Goal: Information Seeking & Learning: Learn about a topic

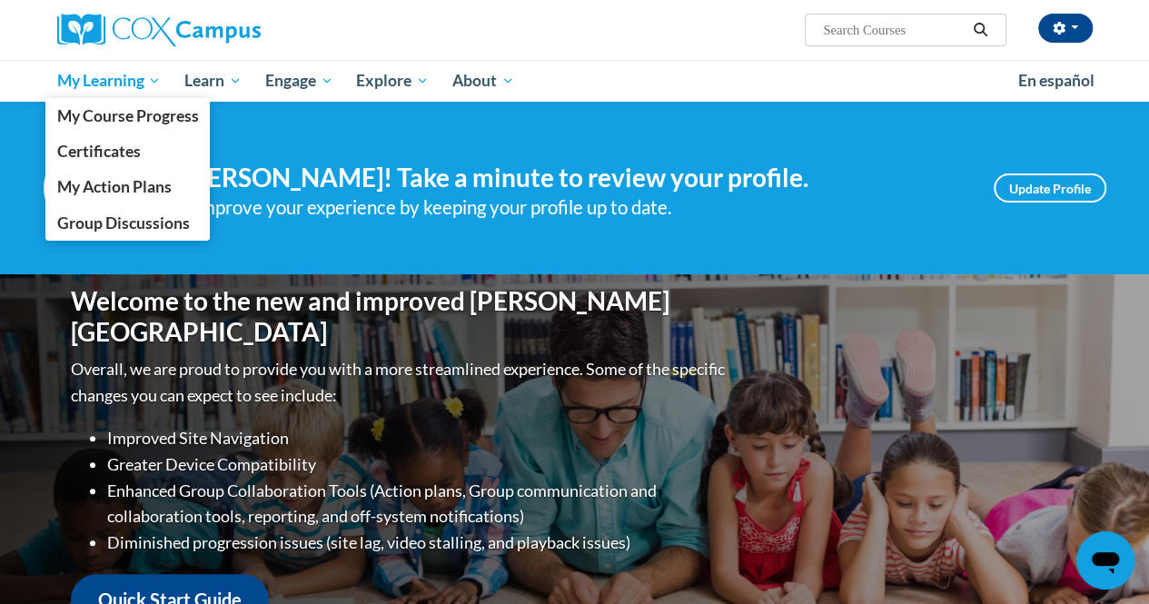
click at [122, 81] on span "My Learning" at bounding box center [108, 81] width 104 height 22
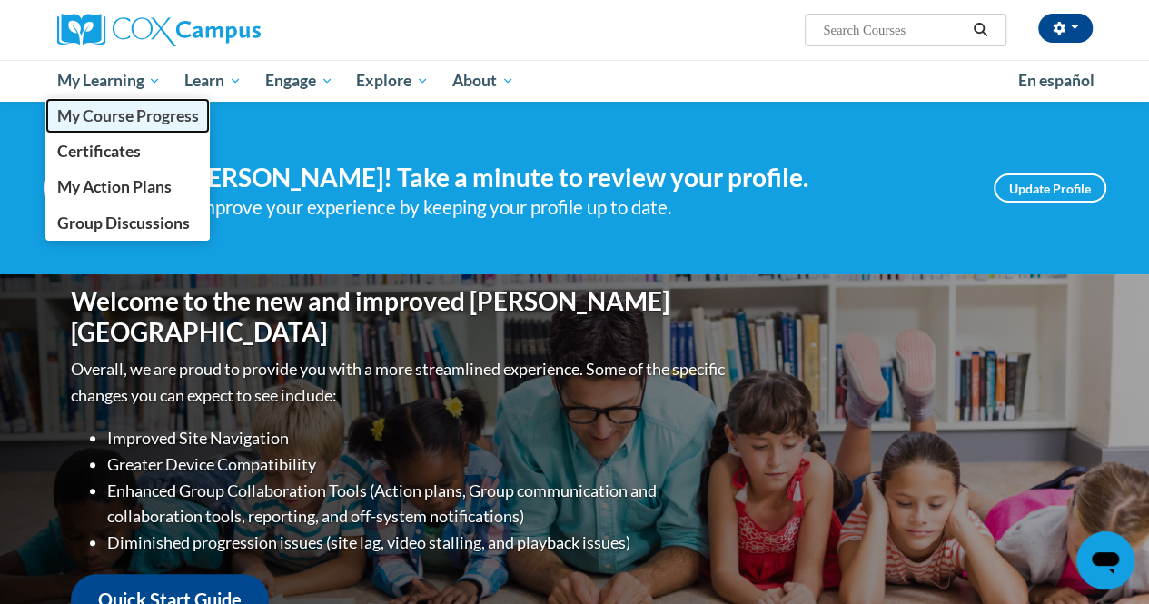
click at [125, 124] on span "My Course Progress" at bounding box center [127, 115] width 142 height 19
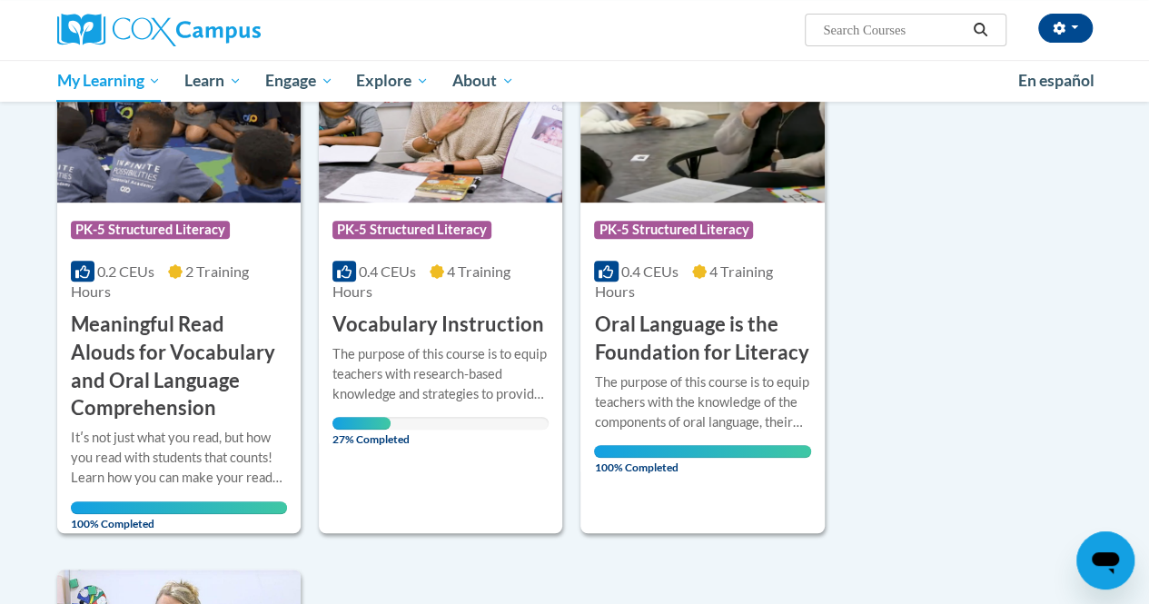
scroll to position [311, 0]
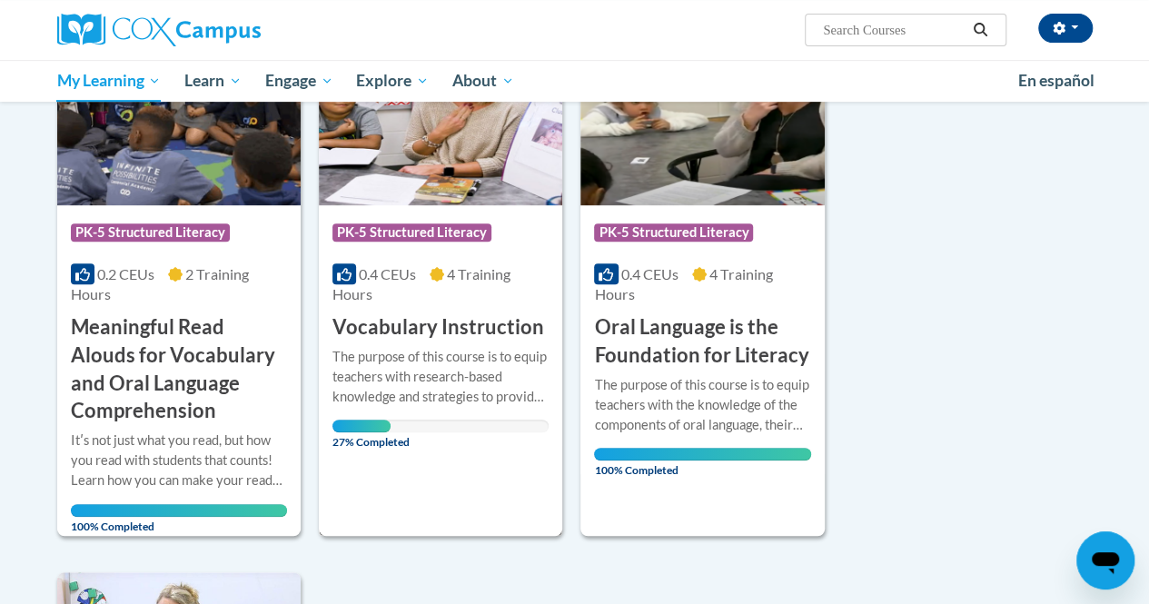
click at [449, 323] on h3 "Vocabulary Instruction" at bounding box center [439, 327] width 212 height 28
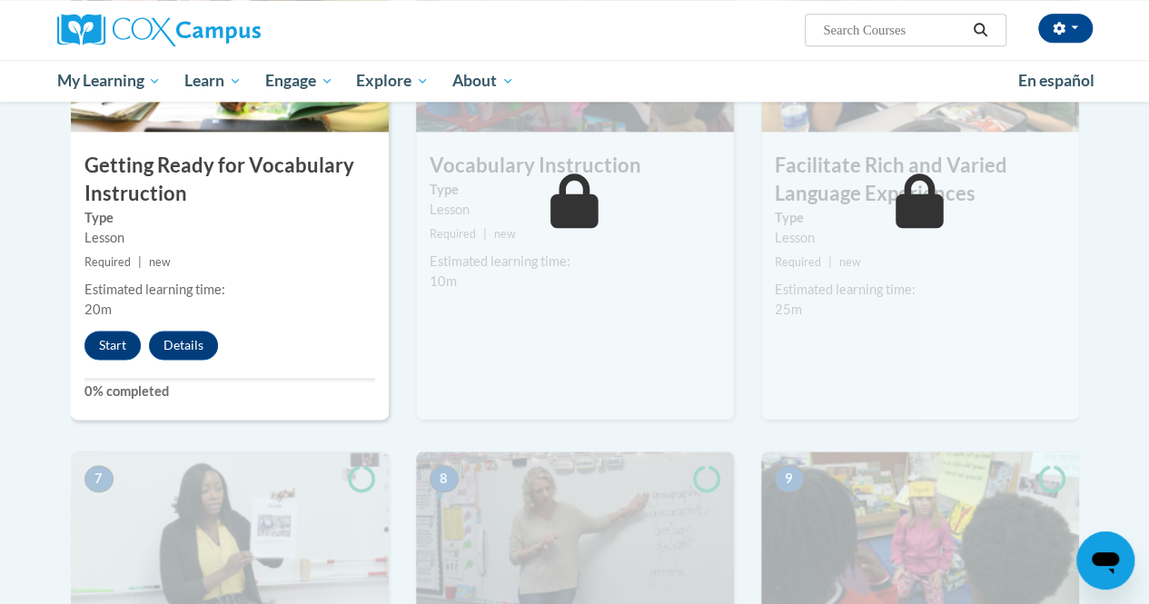
scroll to position [1041, 0]
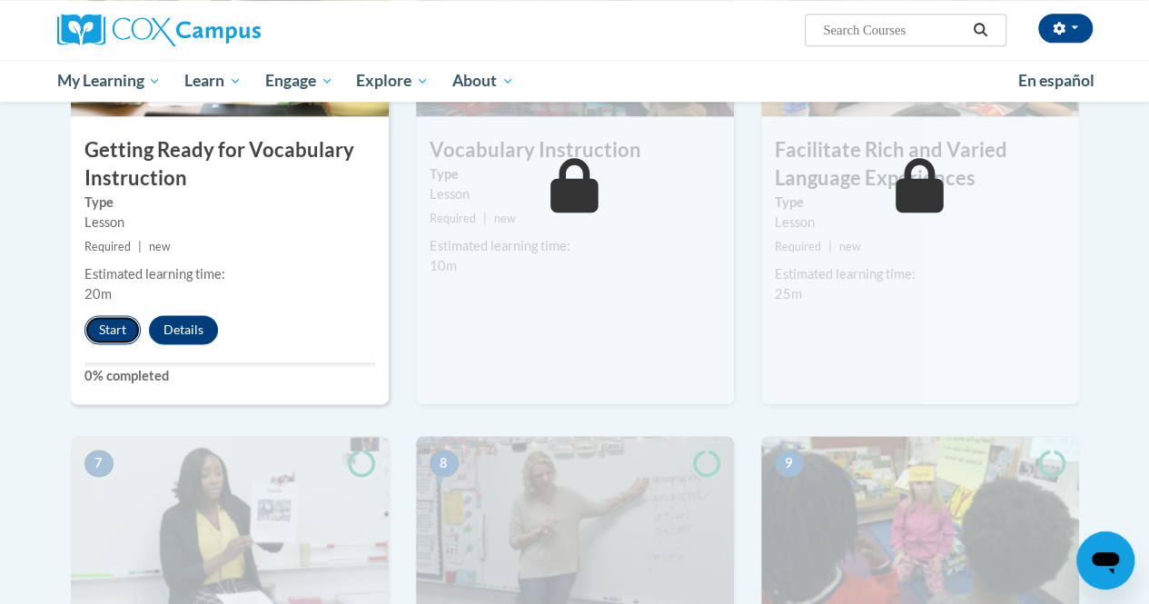
click at [127, 337] on button "Start" at bounding box center [113, 329] width 56 height 29
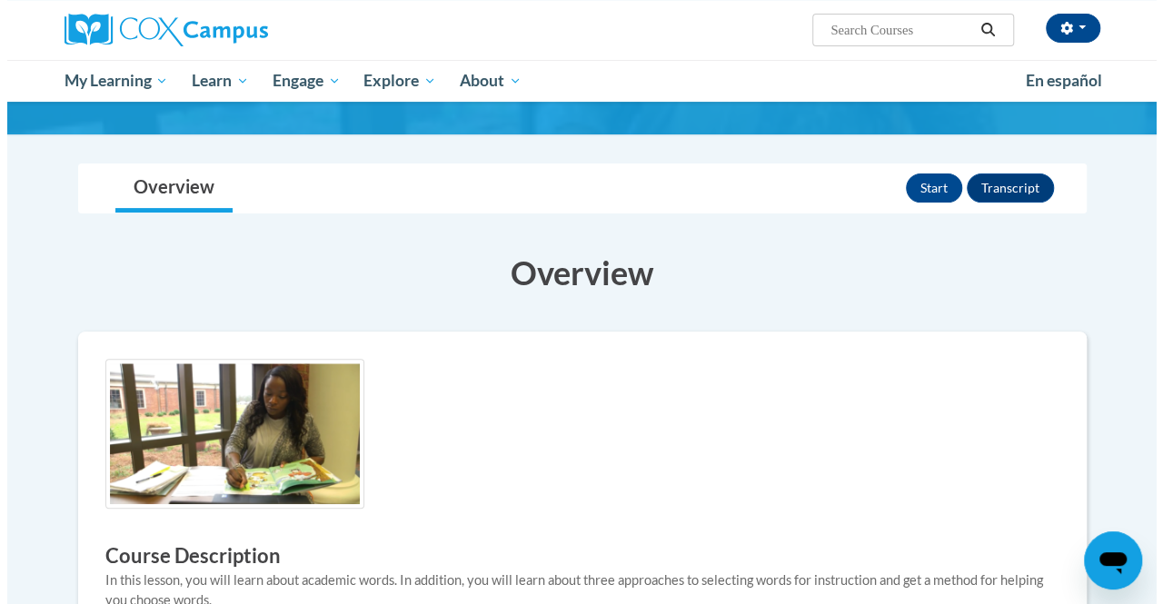
scroll to position [144, 0]
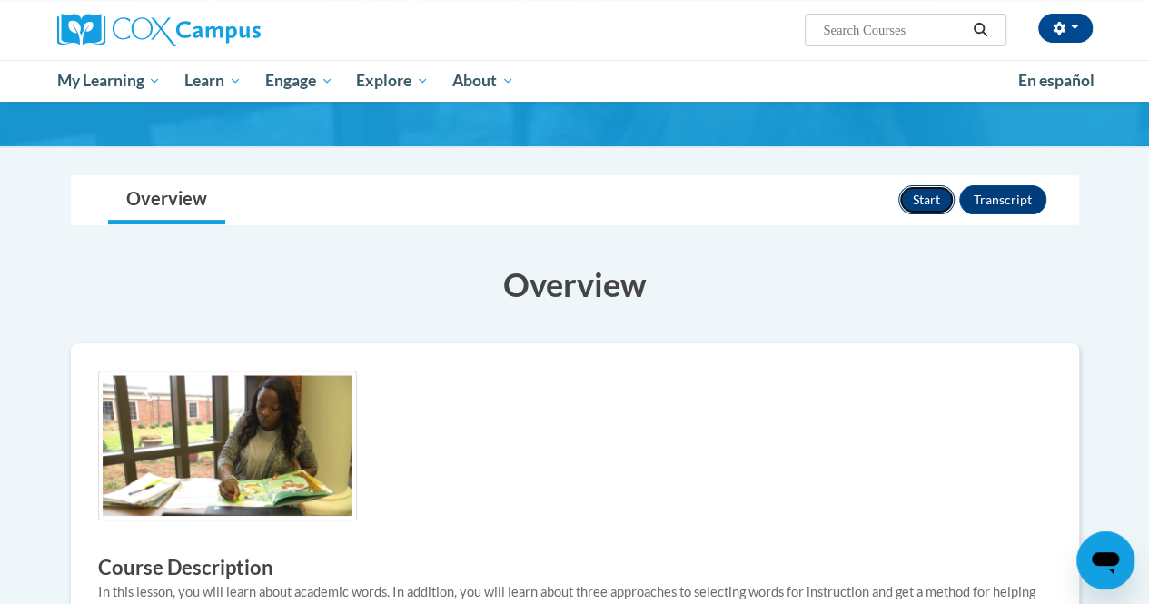
click at [500, 206] on button "Start" at bounding box center [927, 199] width 56 height 29
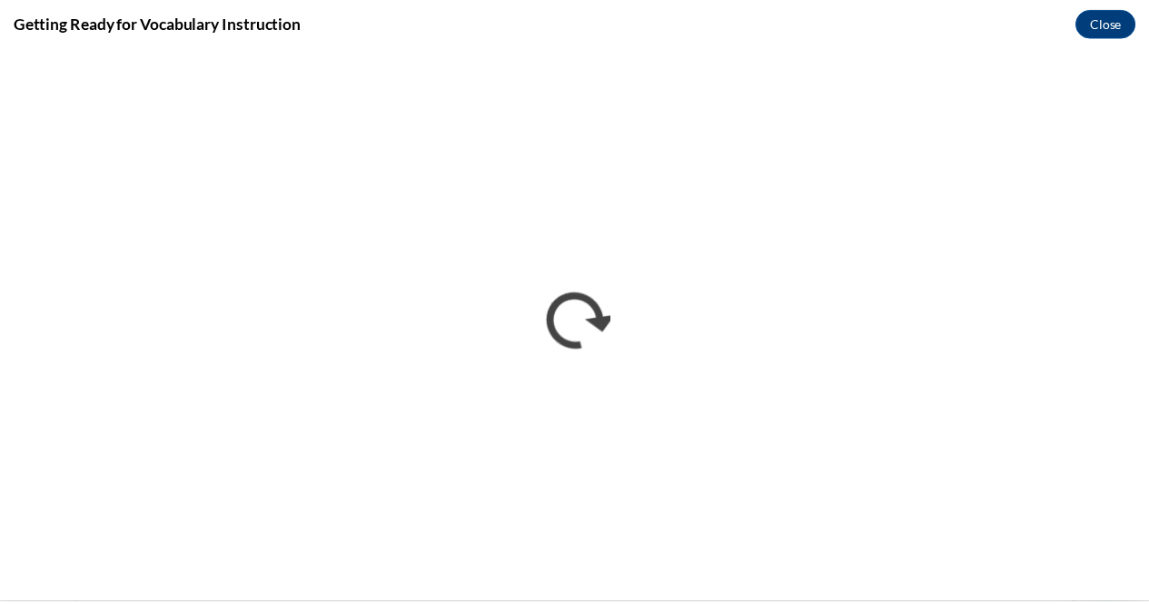
scroll to position [0, 0]
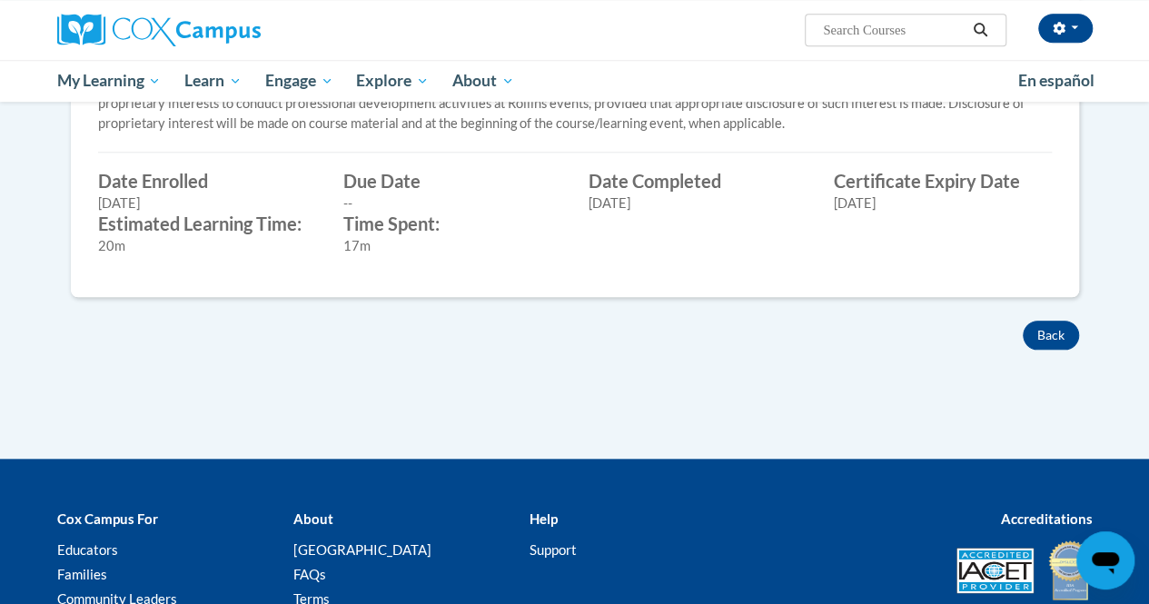
scroll to position [780, 0]
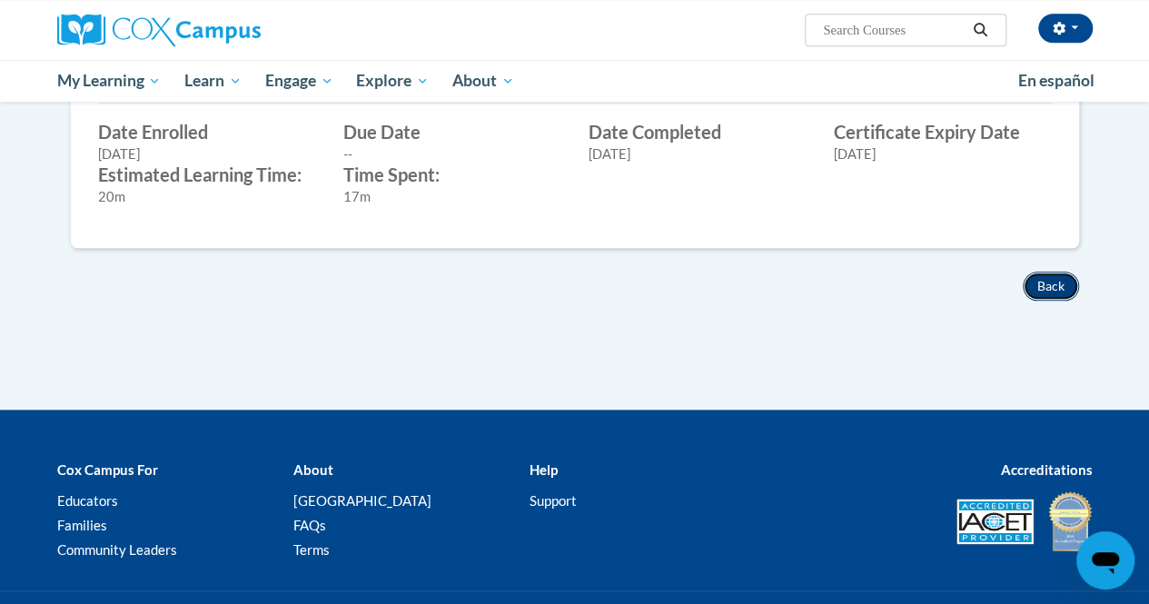
click at [1050, 274] on button "Back" at bounding box center [1051, 286] width 56 height 29
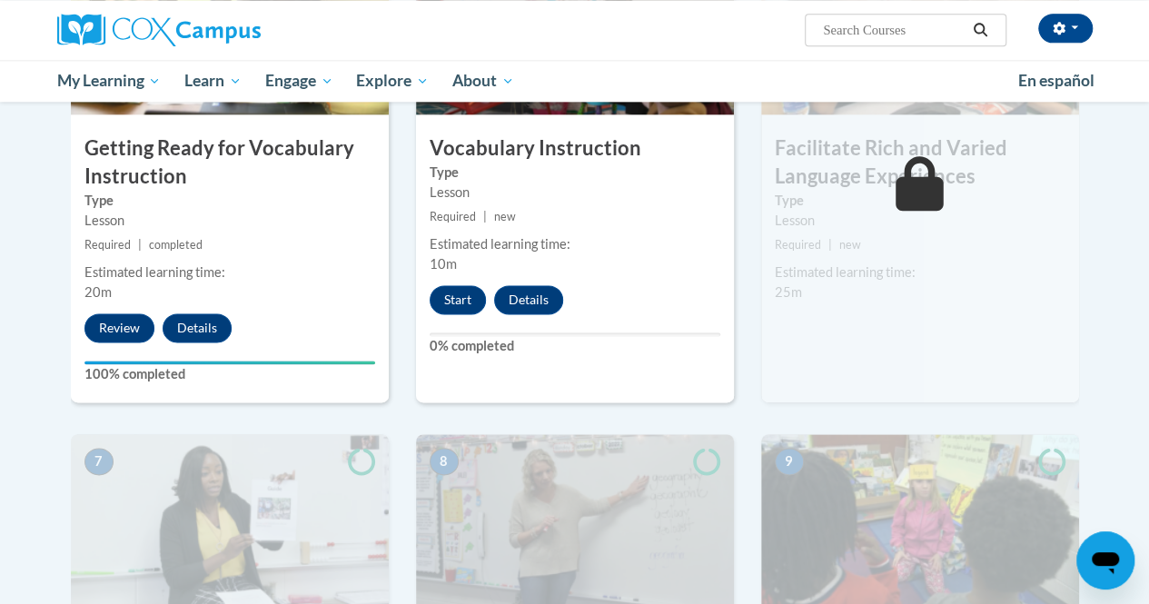
scroll to position [1031, 0]
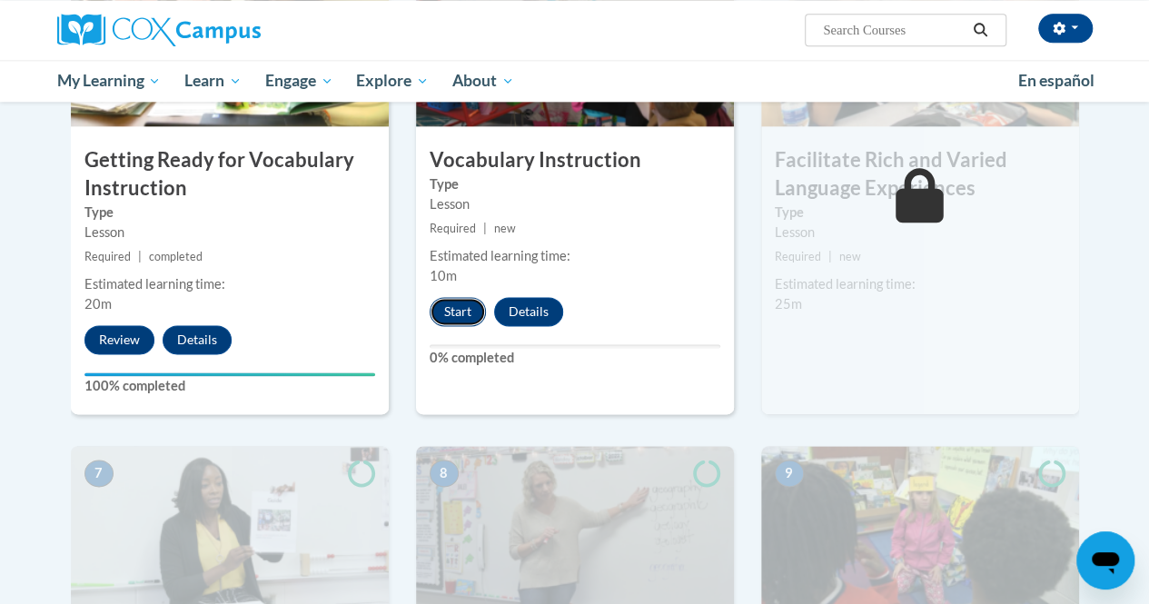
click at [448, 310] on button "Start" at bounding box center [458, 311] width 56 height 29
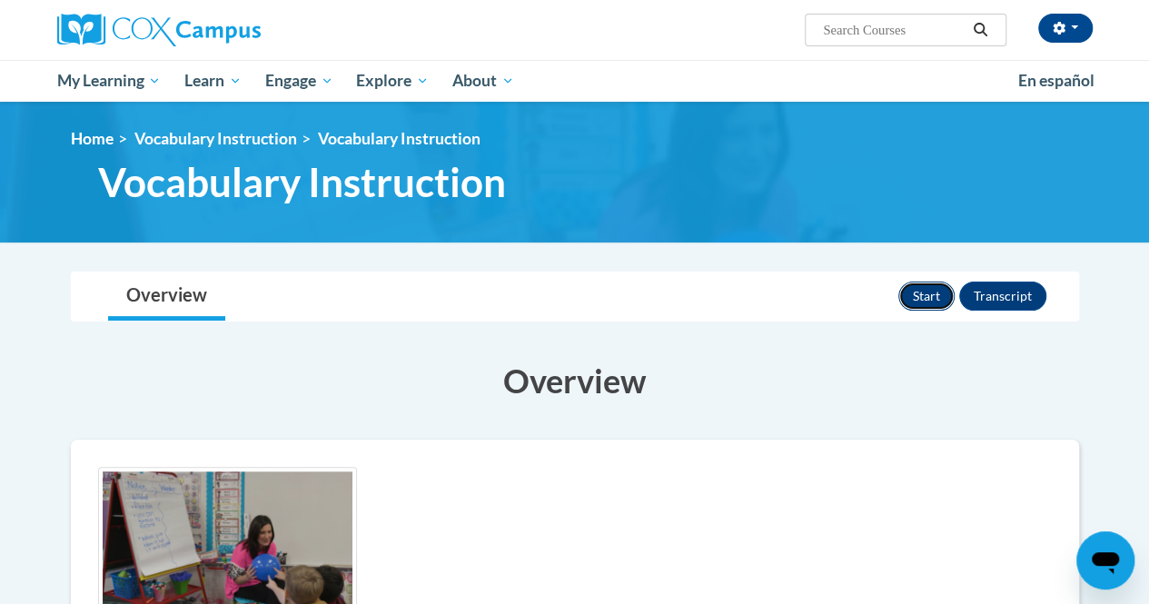
click at [910, 293] on button "Start" at bounding box center [927, 296] width 56 height 29
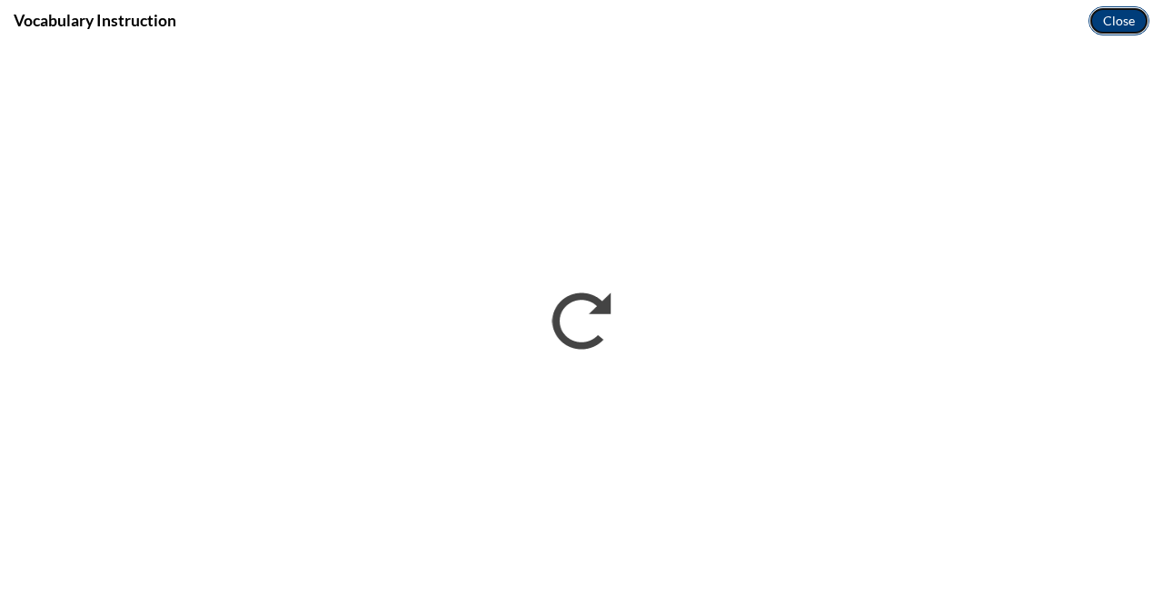
click at [1124, 21] on button "Close" at bounding box center [1119, 20] width 61 height 29
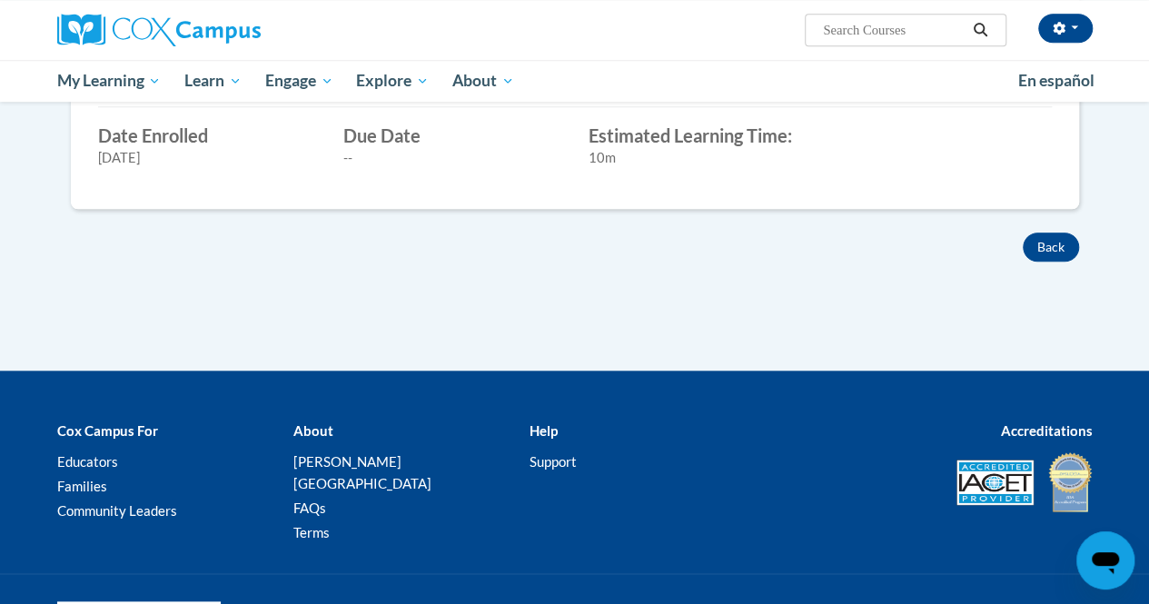
scroll to position [731, 0]
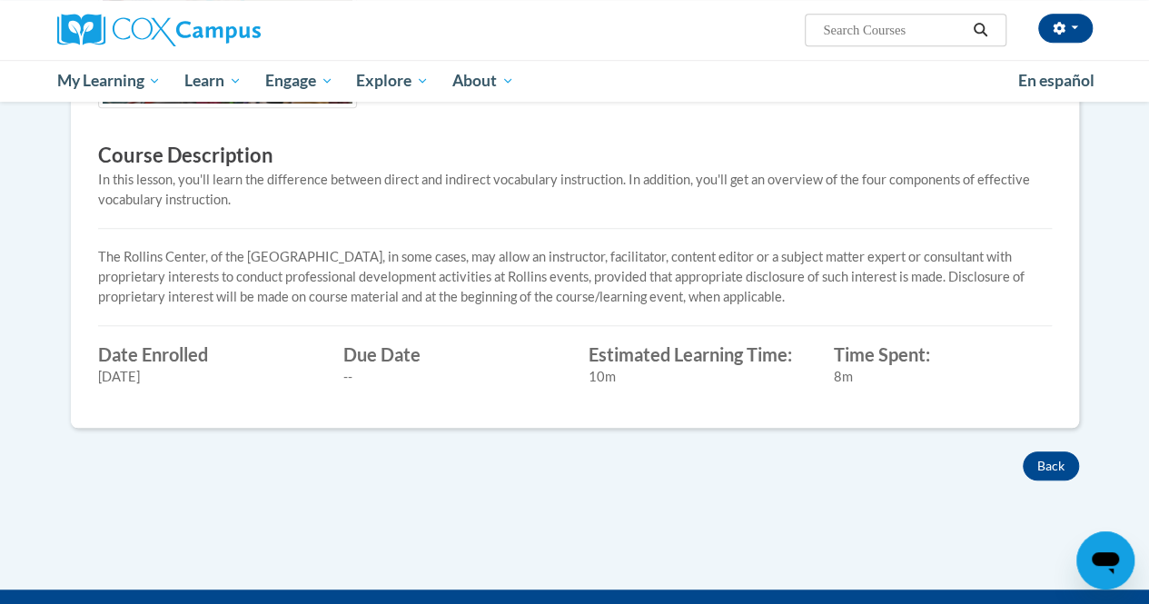
scroll to position [508, 0]
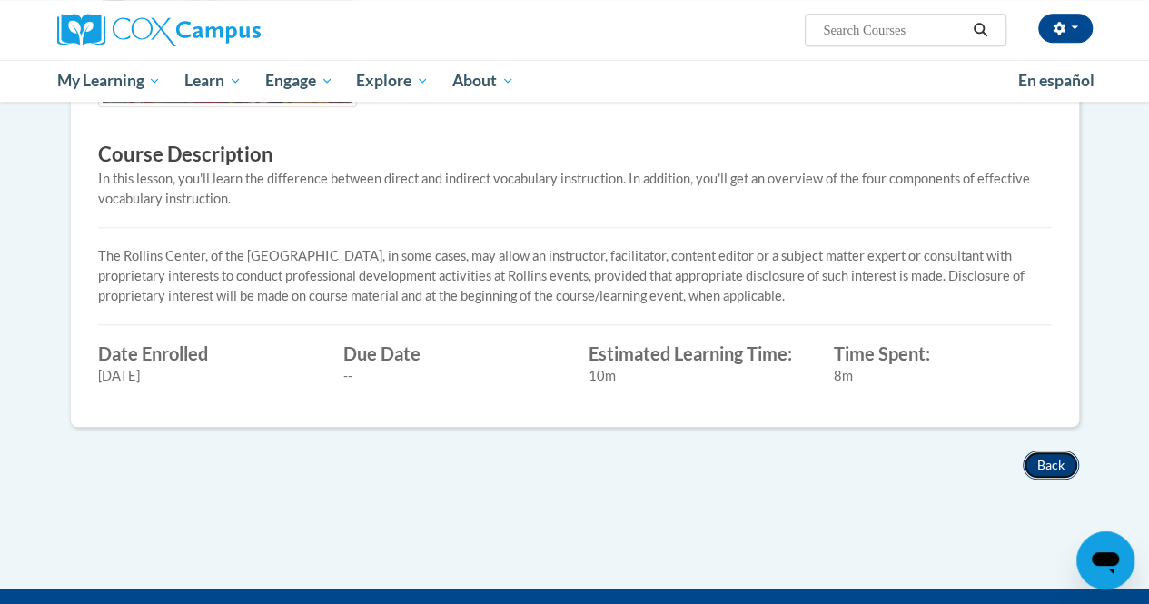
click at [1038, 452] on button "Back" at bounding box center [1051, 465] width 56 height 29
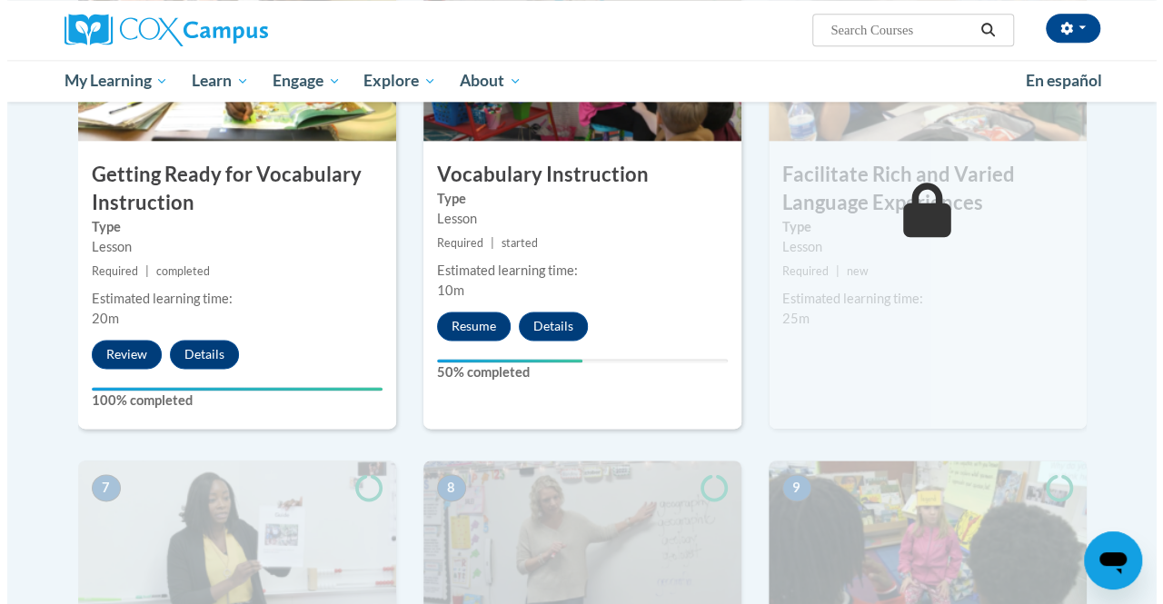
scroll to position [1016, 0]
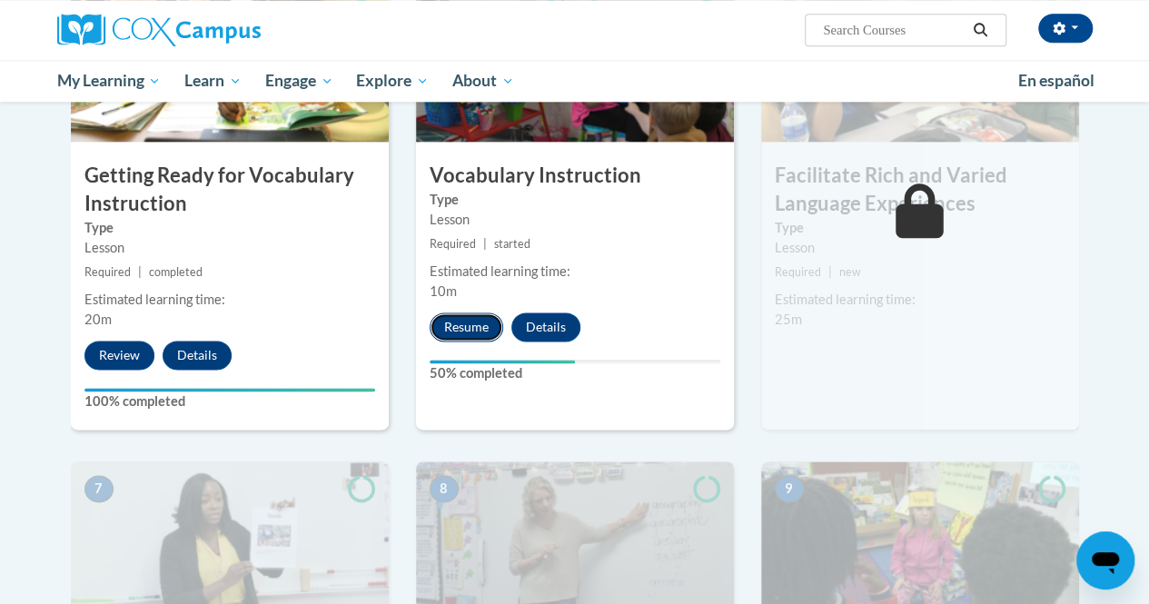
click at [452, 324] on button "Resume" at bounding box center [467, 327] width 74 height 29
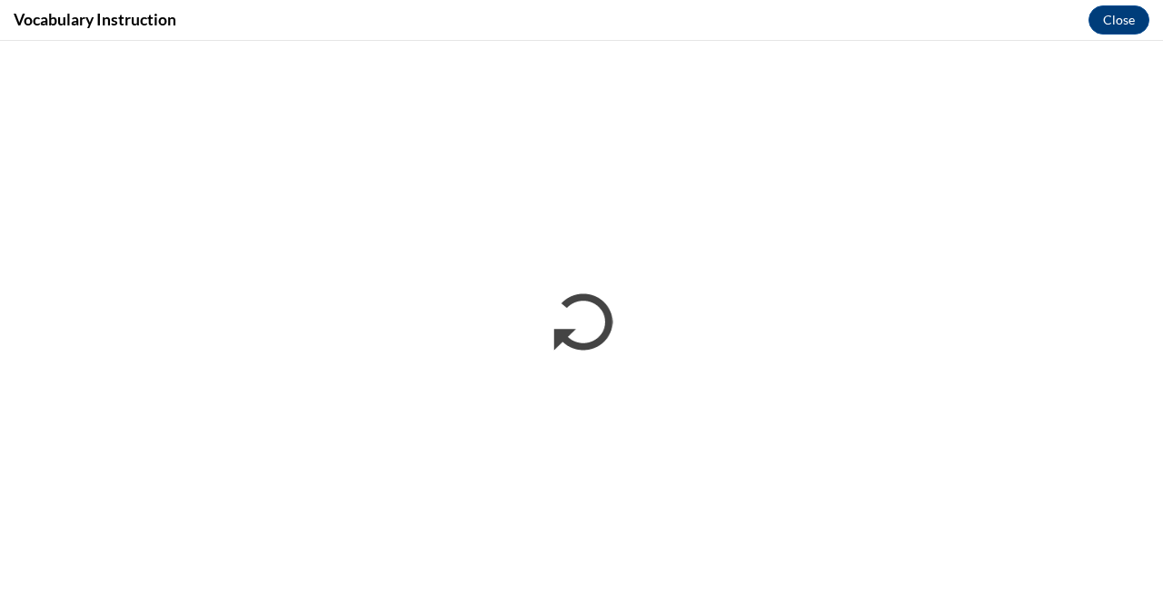
scroll to position [0, 0]
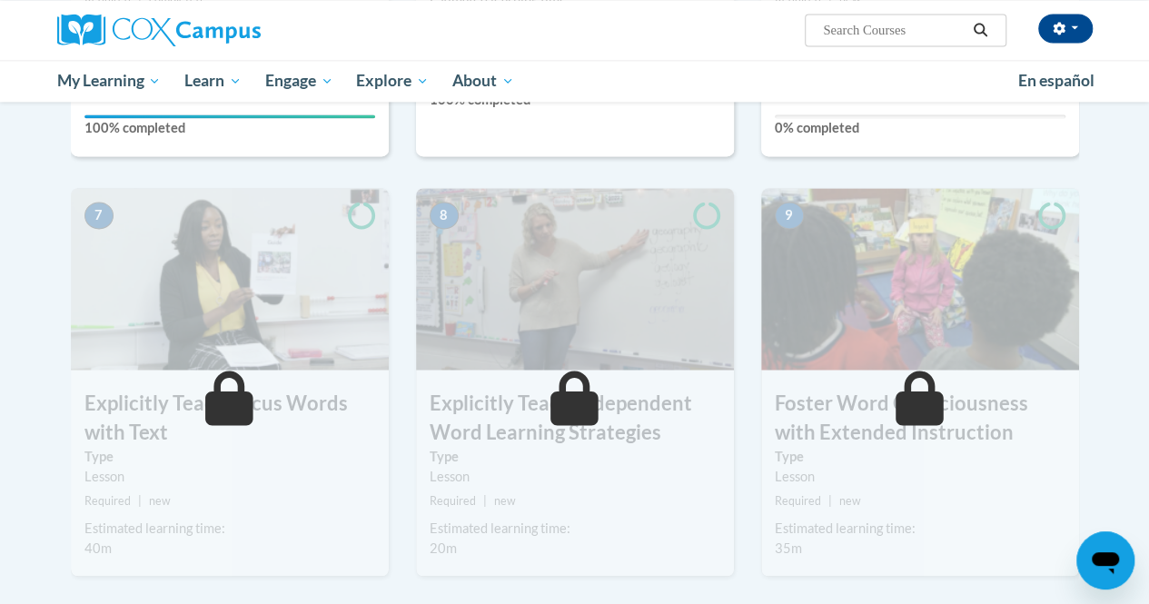
scroll to position [1116, 0]
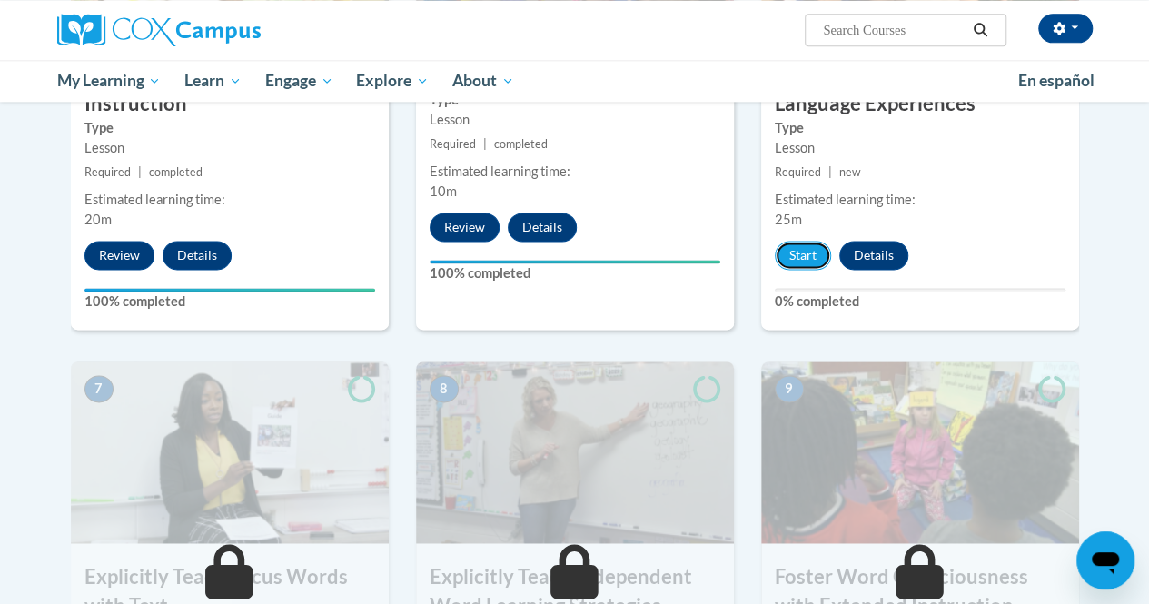
click at [791, 255] on button "Start" at bounding box center [803, 255] width 56 height 29
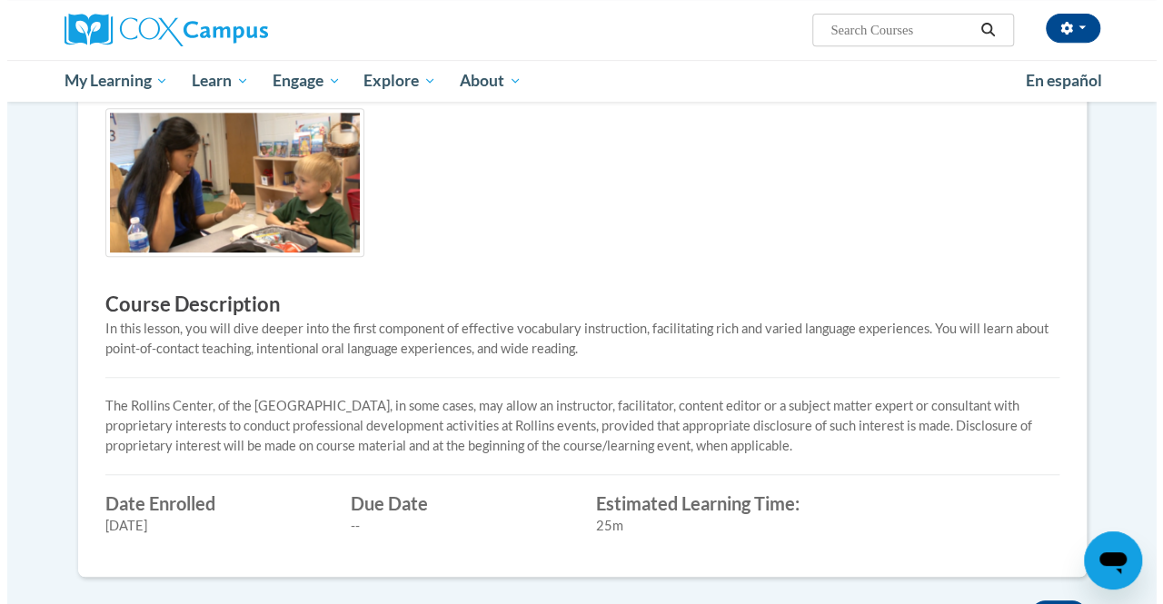
scroll to position [220, 0]
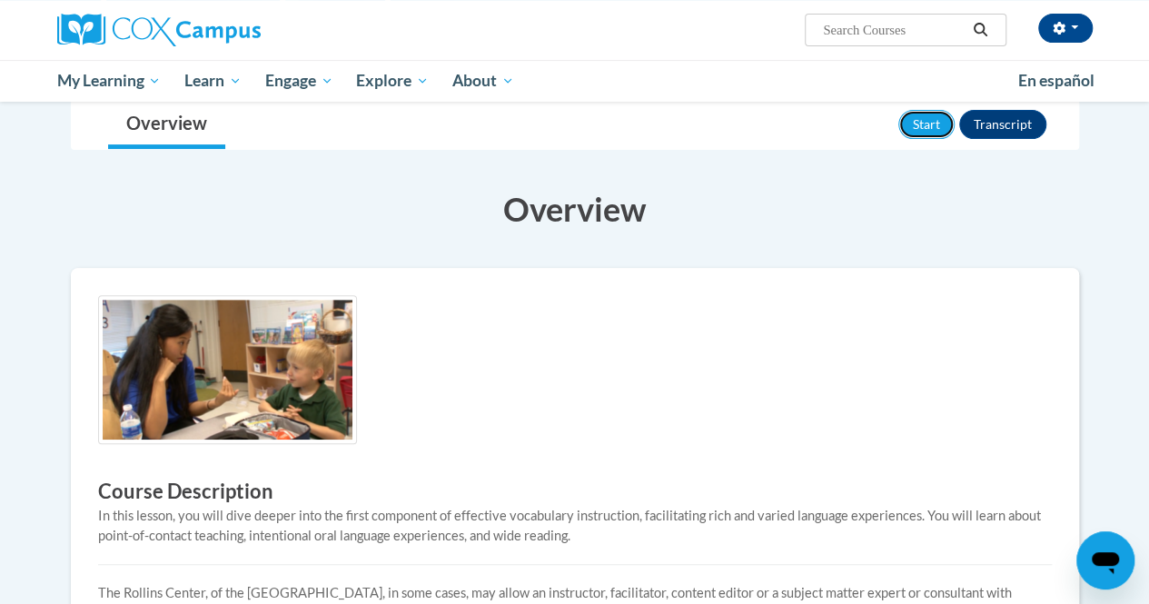
click at [911, 124] on button "Start" at bounding box center [927, 124] width 56 height 29
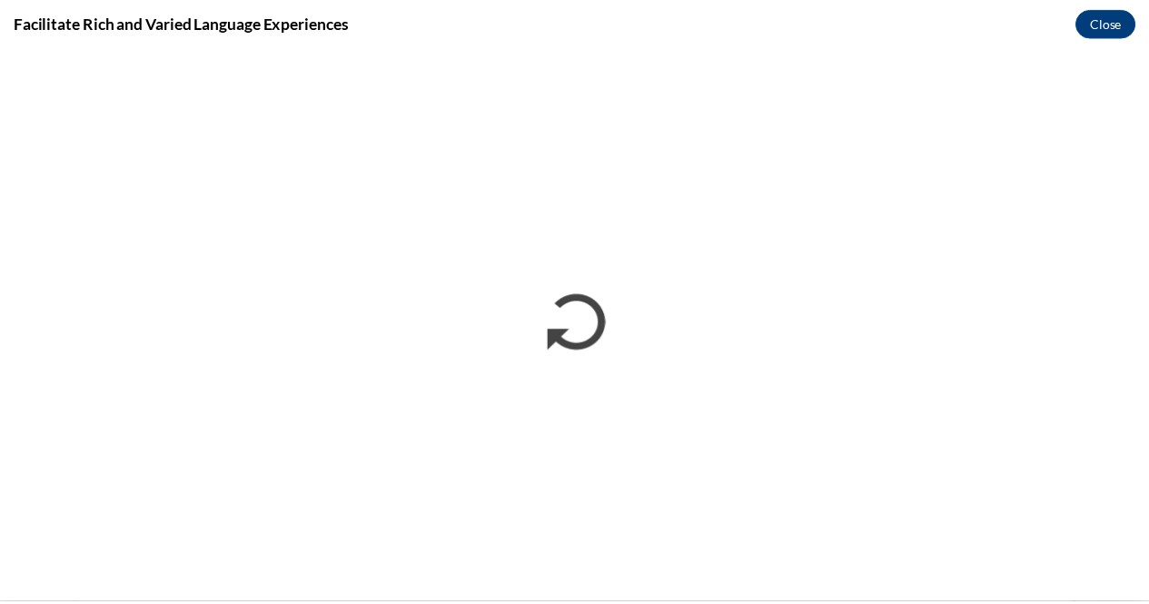
scroll to position [0, 0]
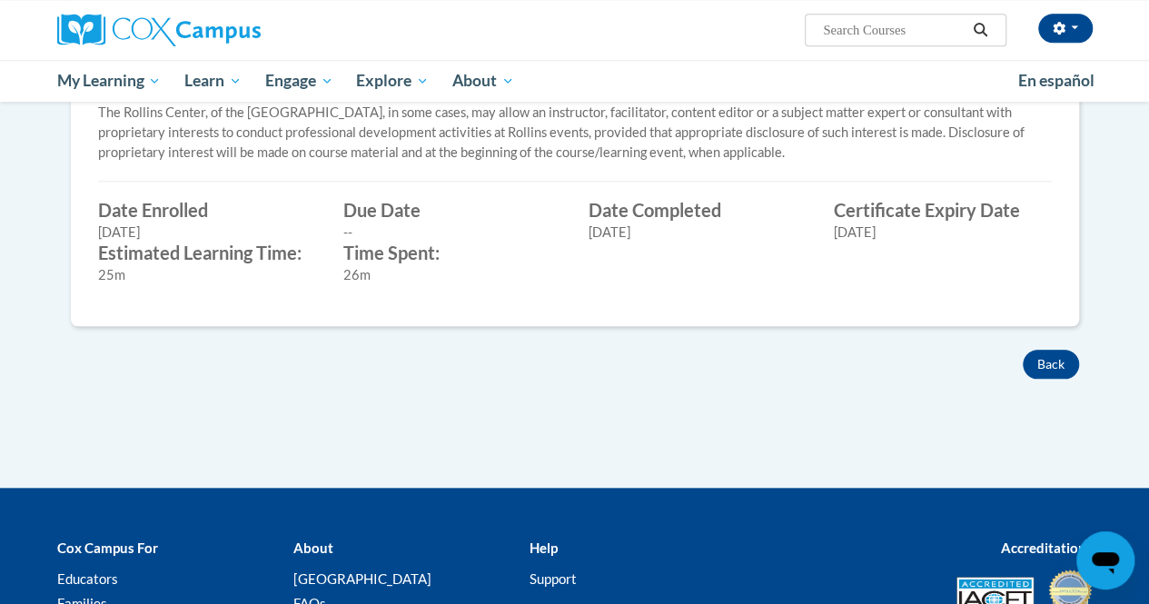
scroll to position [878, 0]
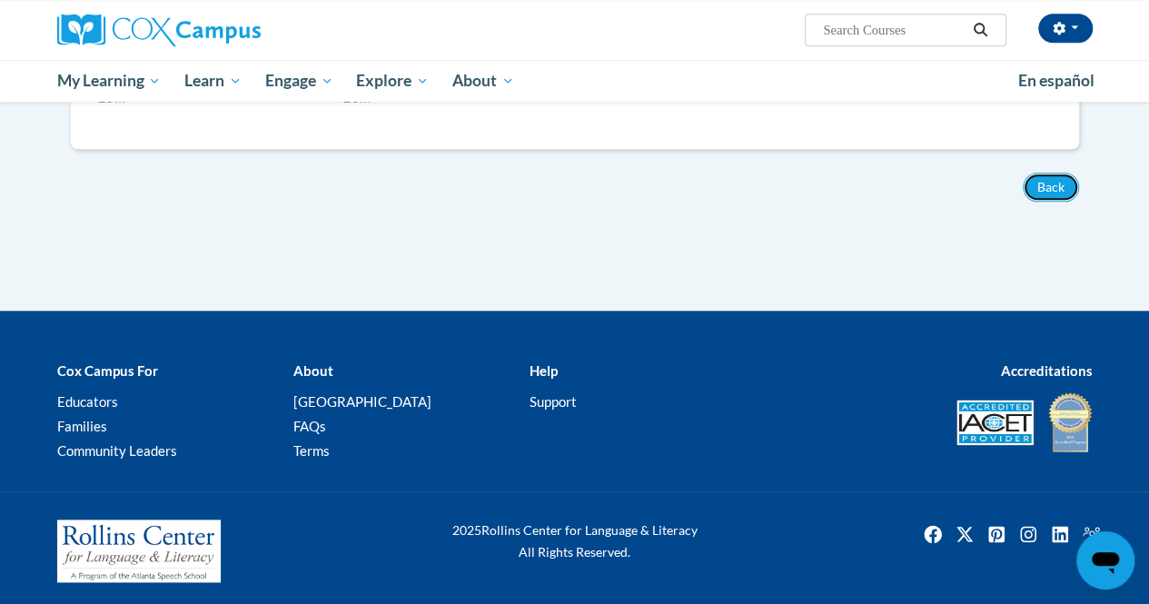
click at [1064, 182] on button "Back" at bounding box center [1051, 187] width 56 height 29
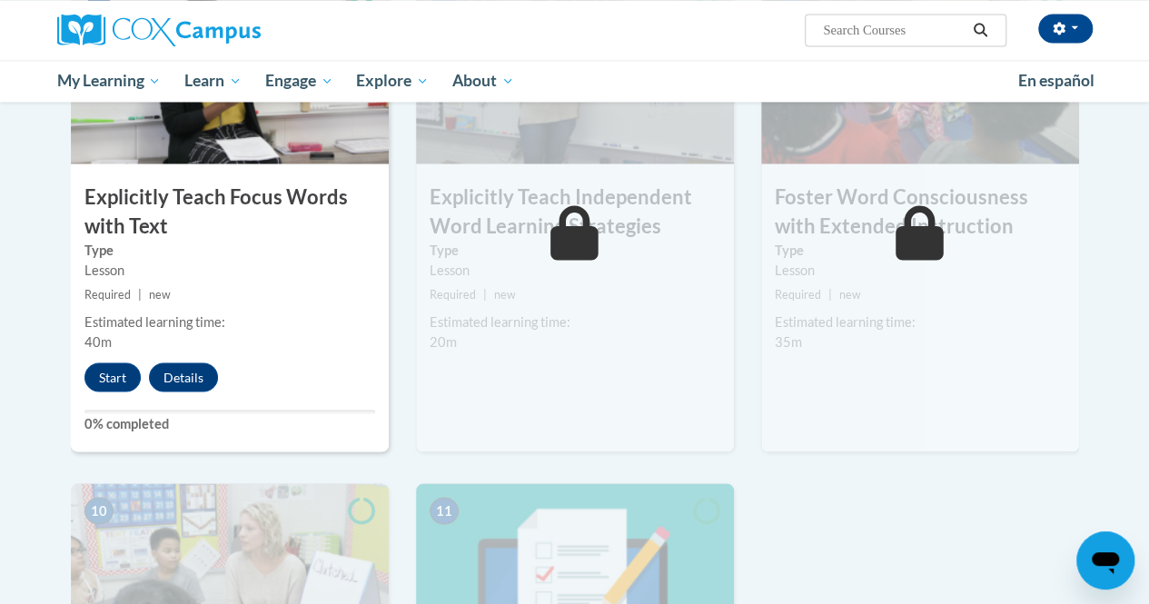
scroll to position [1561, 0]
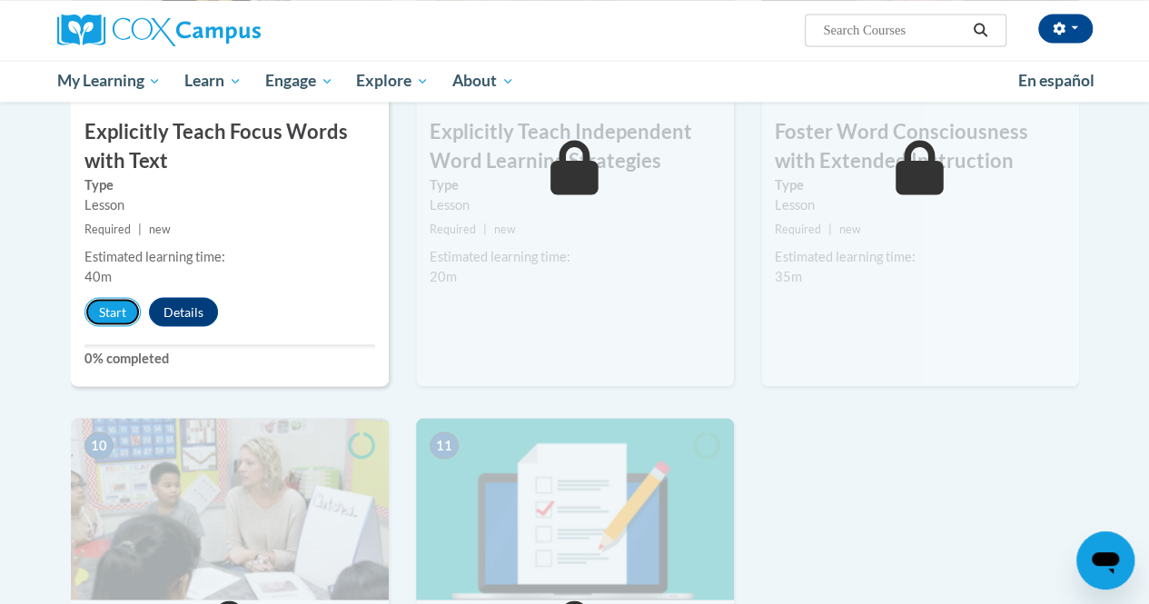
click at [119, 313] on button "Start" at bounding box center [113, 311] width 56 height 29
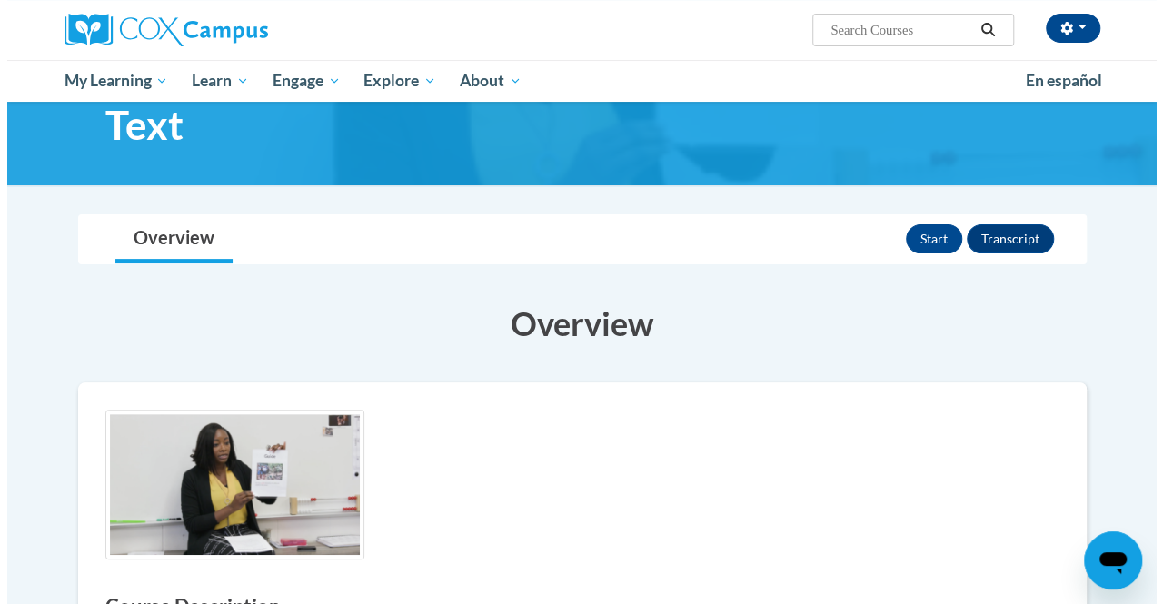
scroll to position [104, 0]
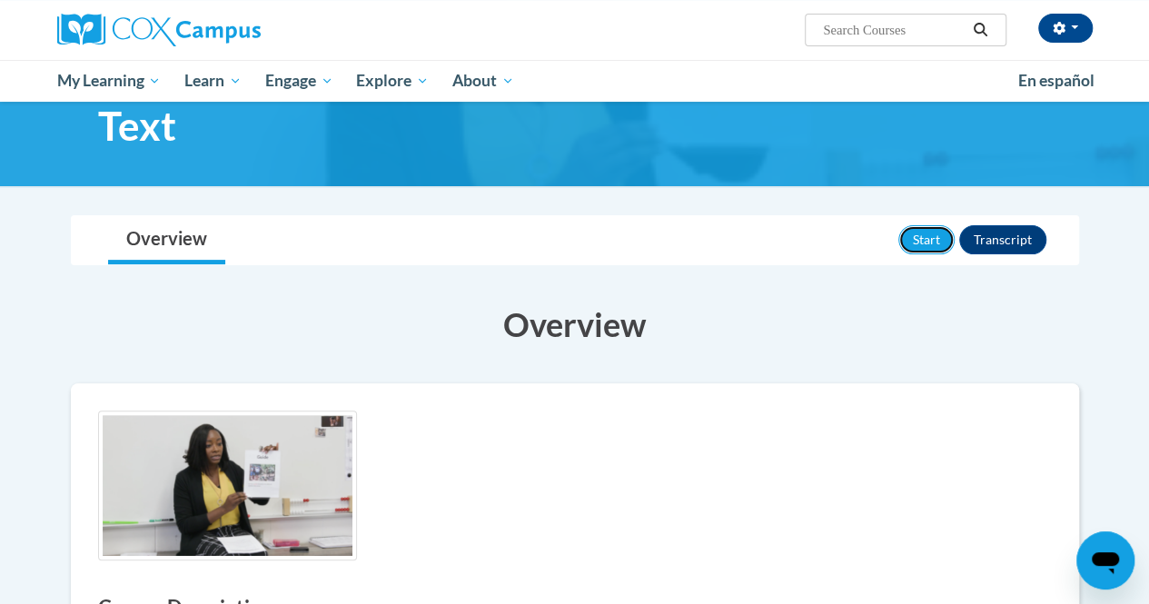
click at [921, 227] on button "Start" at bounding box center [927, 239] width 56 height 29
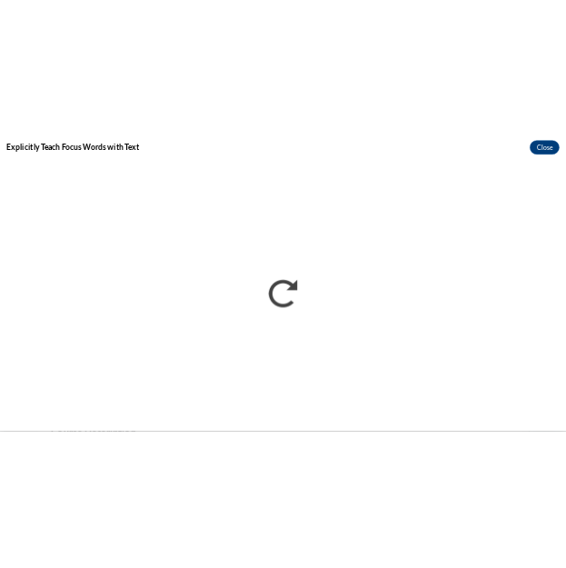
scroll to position [0, 0]
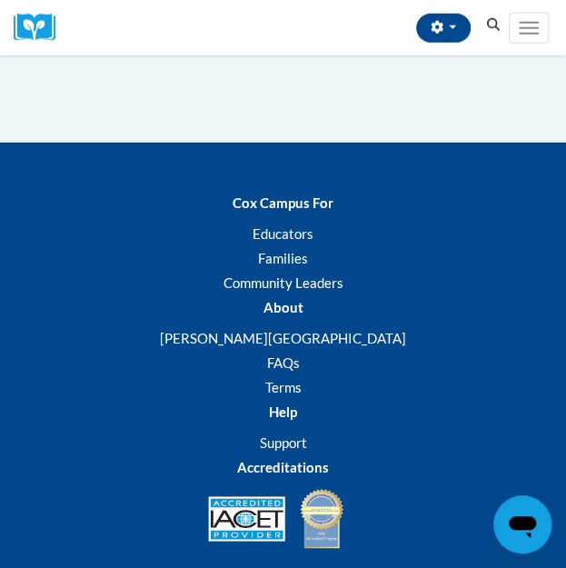
scroll to position [1075, 1]
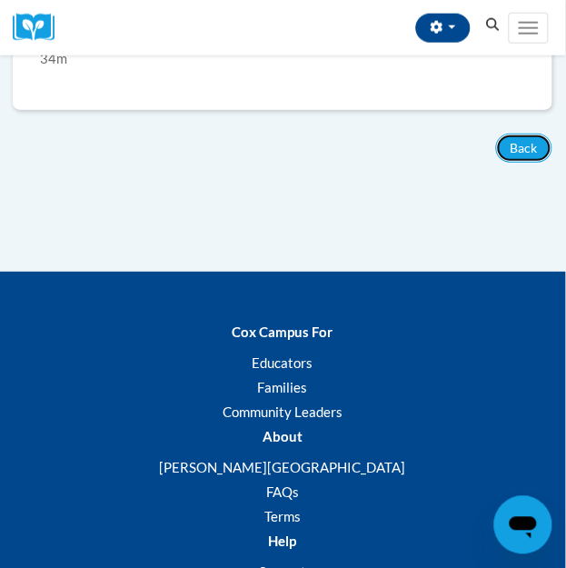
click at [509, 134] on button "Back" at bounding box center [523, 148] width 56 height 29
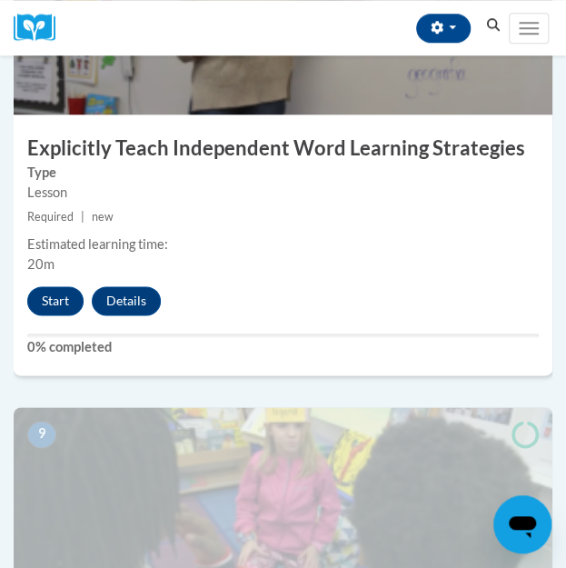
scroll to position [3816, 0]
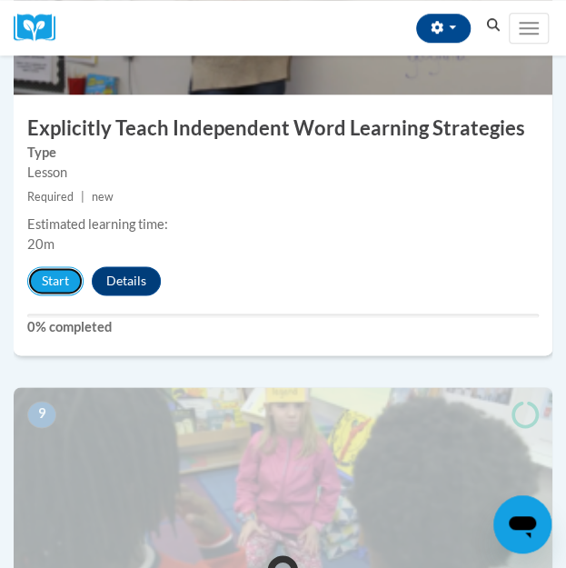
click at [58, 287] on button "Start" at bounding box center [55, 280] width 56 height 29
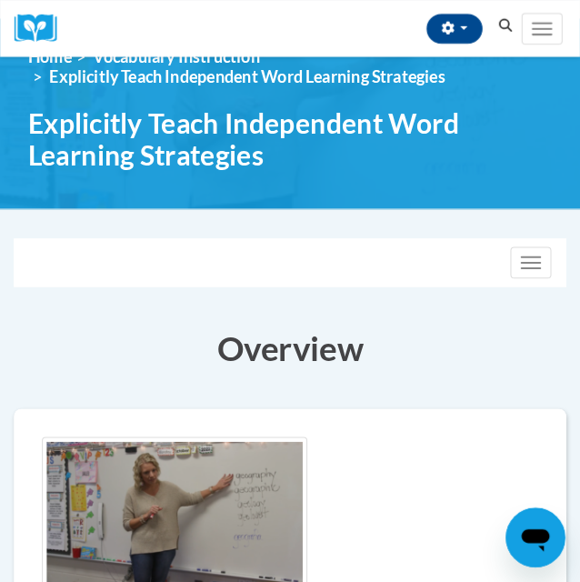
scroll to position [36, 0]
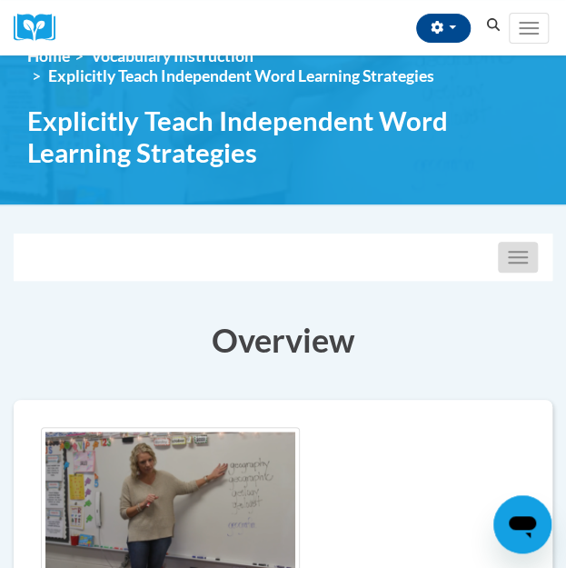
click at [531, 255] on button "Toggle navigation" at bounding box center [518, 257] width 40 height 31
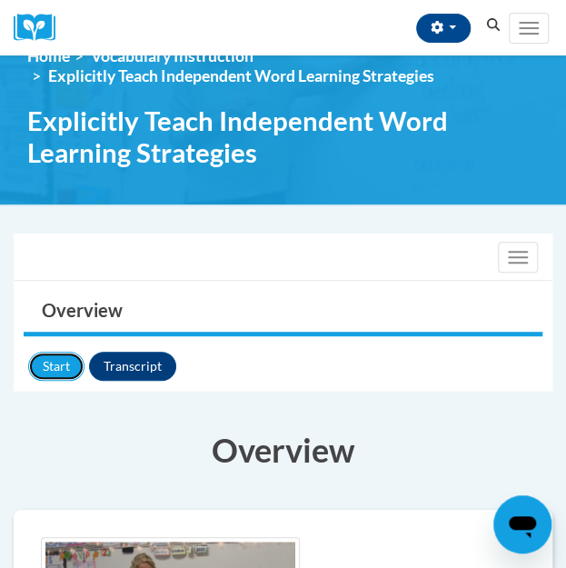
click at [45, 365] on button "Start" at bounding box center [56, 366] width 56 height 29
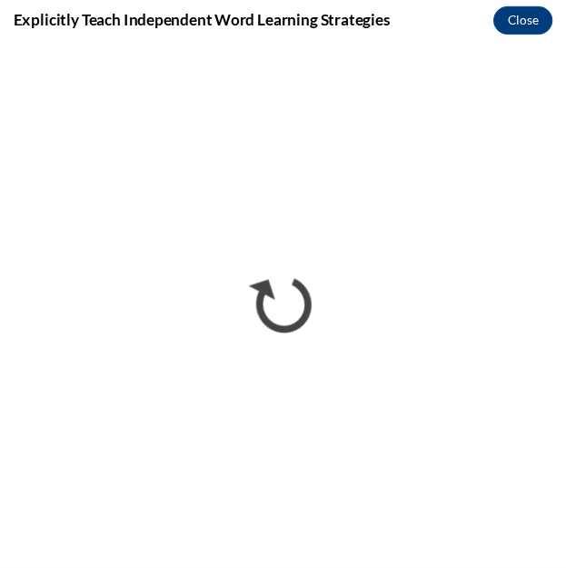
scroll to position [0, 0]
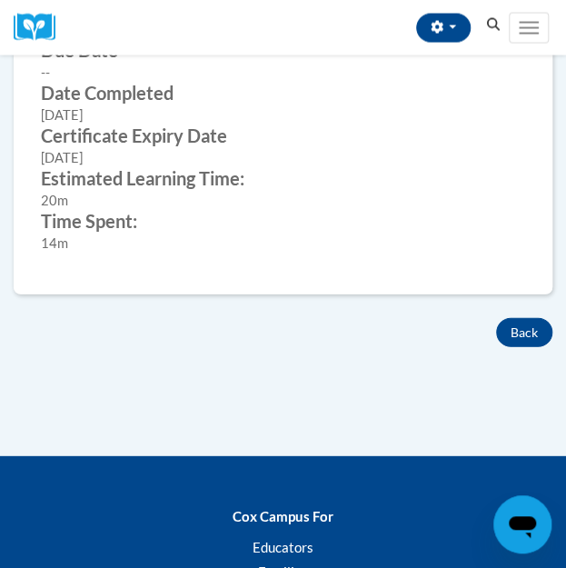
scroll to position [950, 0]
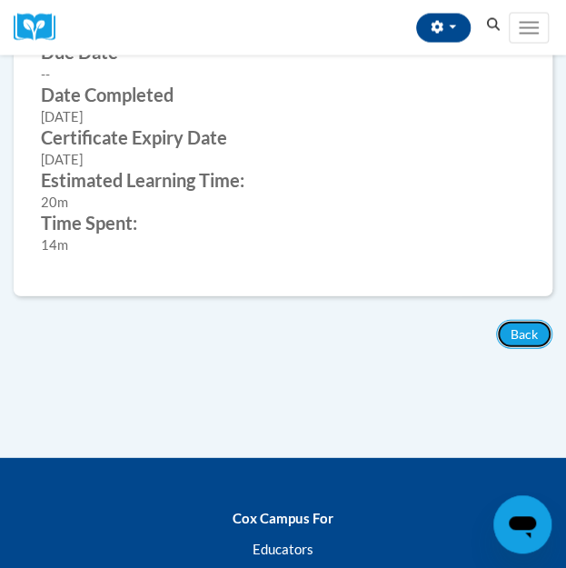
click at [529, 320] on button "Back" at bounding box center [524, 334] width 56 height 29
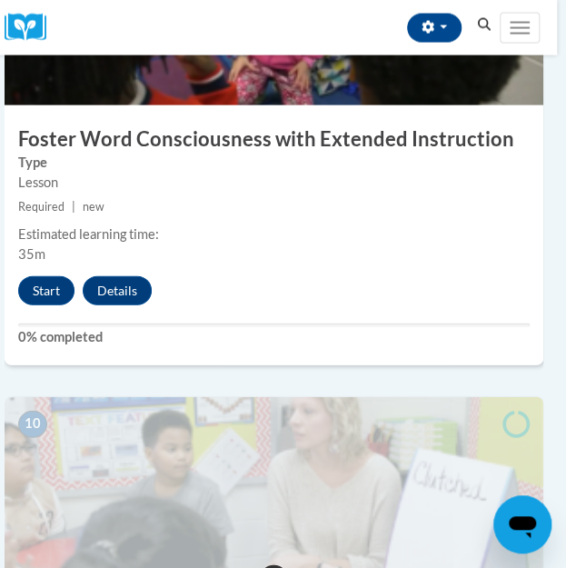
scroll to position [4279, 9]
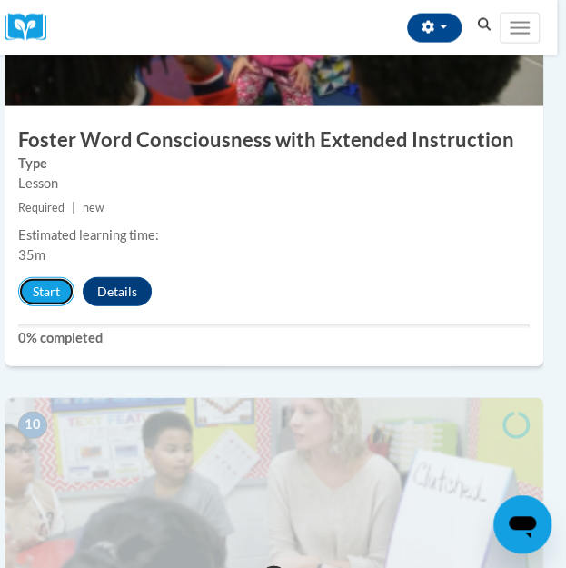
click at [40, 284] on button "Start" at bounding box center [46, 291] width 56 height 29
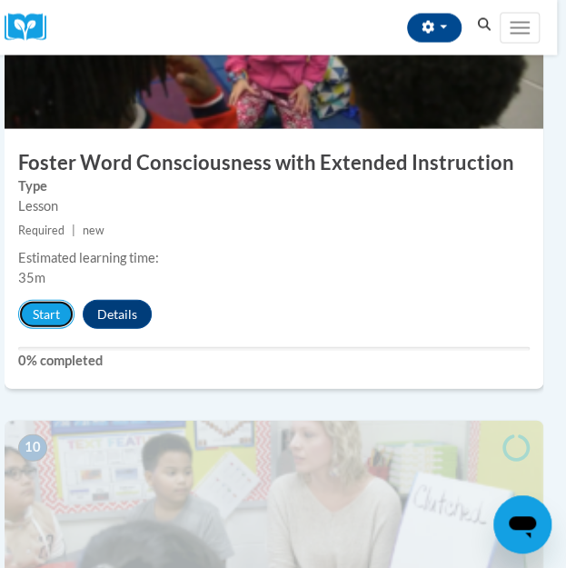
scroll to position [4035, 9]
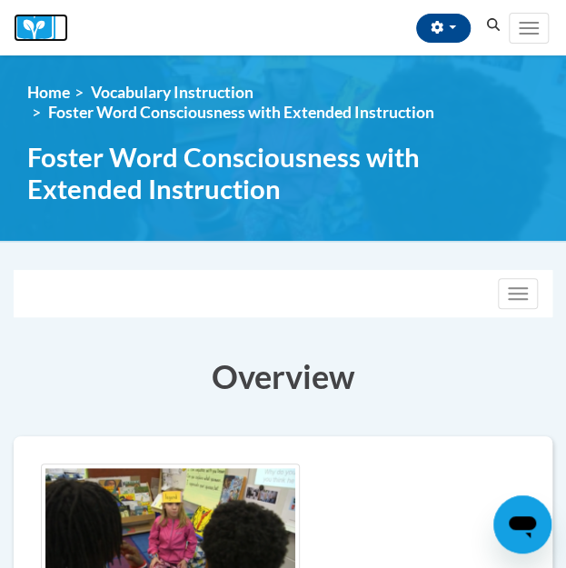
click at [41, 25] on img at bounding box center [41, 28] width 55 height 28
